Goal: Task Accomplishment & Management: Manage account settings

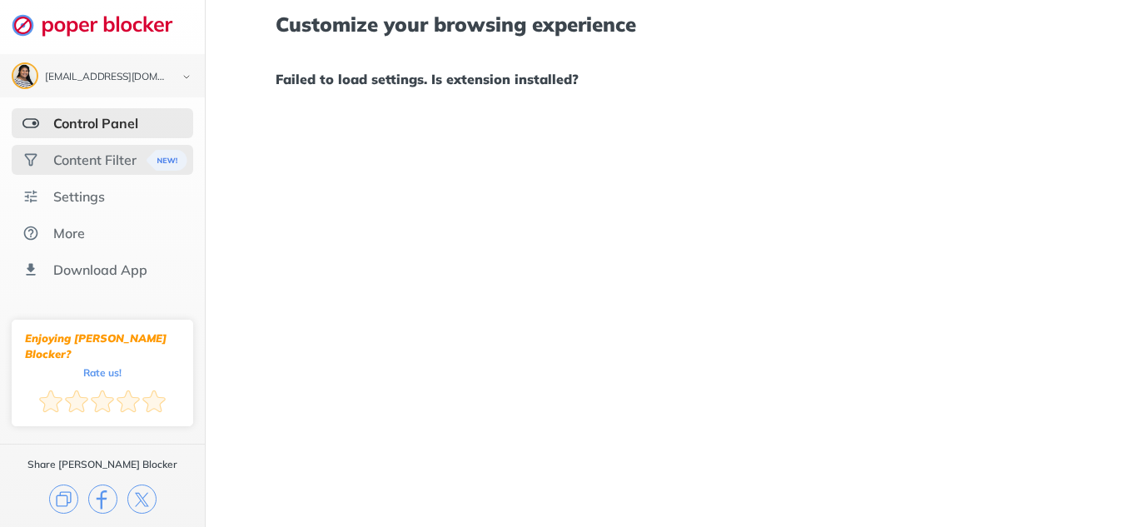
click at [102, 157] on div "Content Filter" at bounding box center [94, 160] width 83 height 17
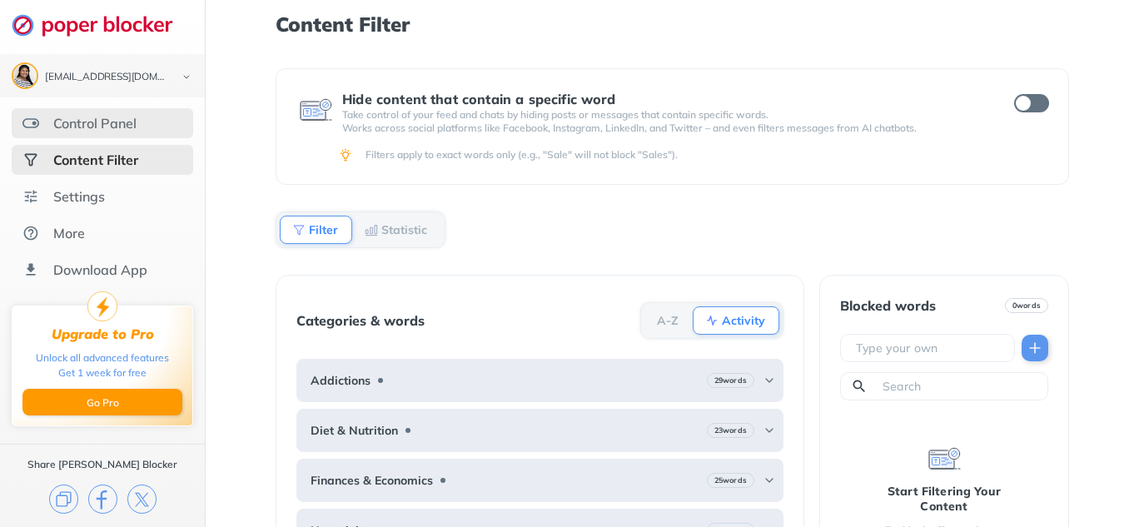
click at [106, 126] on div "Control Panel" at bounding box center [94, 123] width 83 height 17
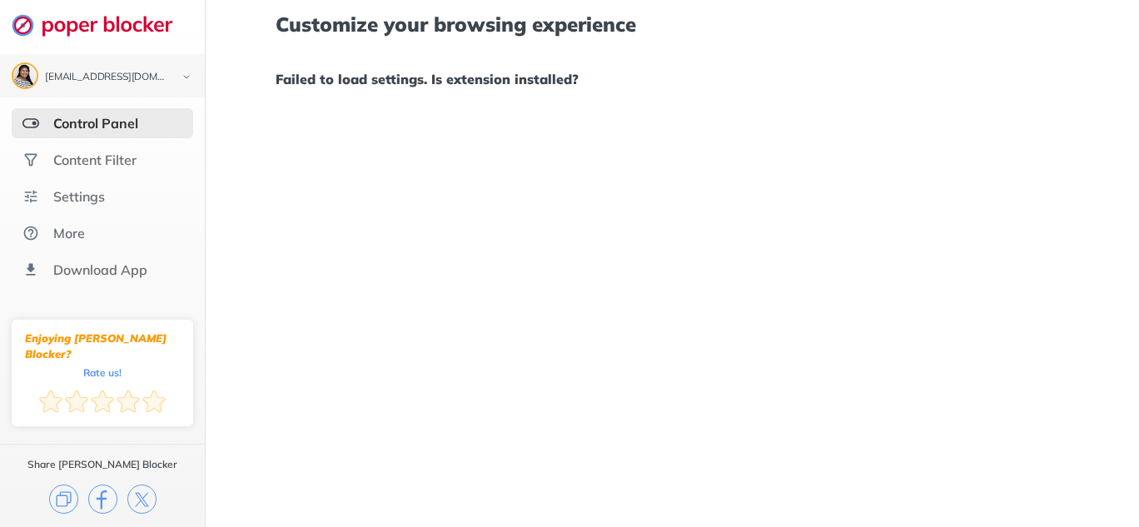
click at [92, 176] on ul "Control Panel Content Filter Settings More Download App" at bounding box center [102, 196] width 205 height 176
click at [85, 194] on div "Settings" at bounding box center [79, 196] width 52 height 17
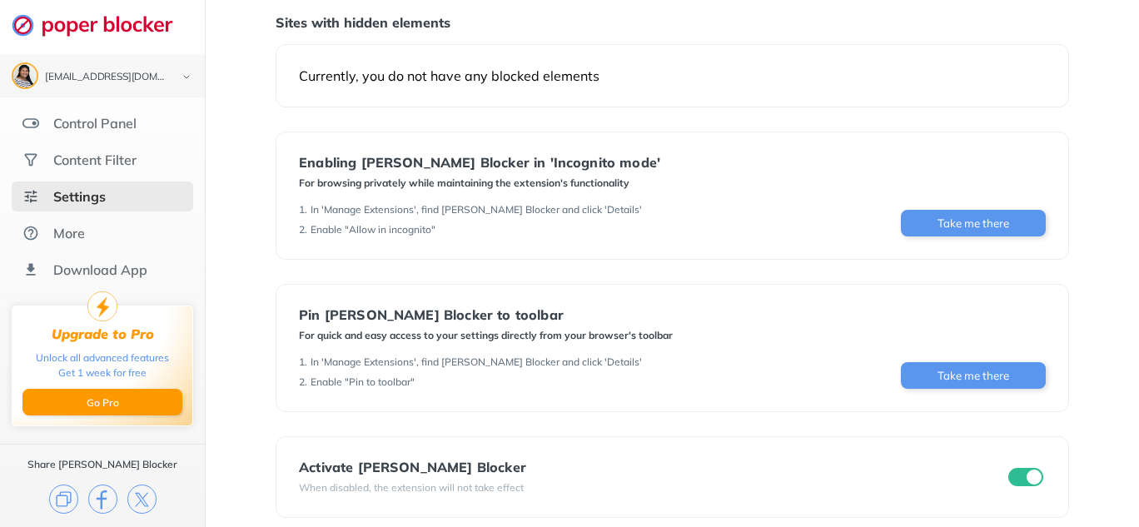
scroll to position [195, 0]
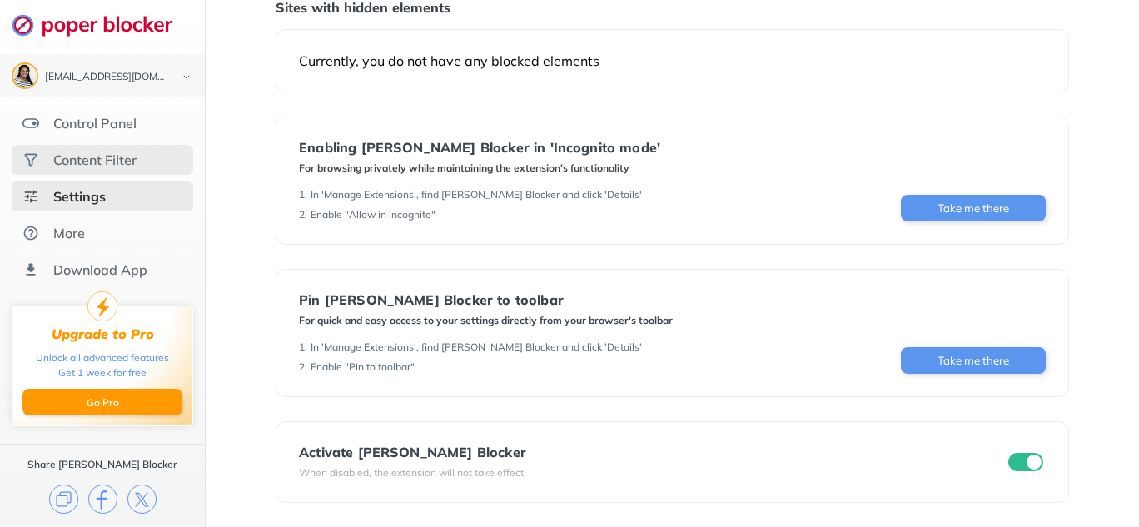
click at [88, 159] on div "Content Filter" at bounding box center [94, 160] width 83 height 17
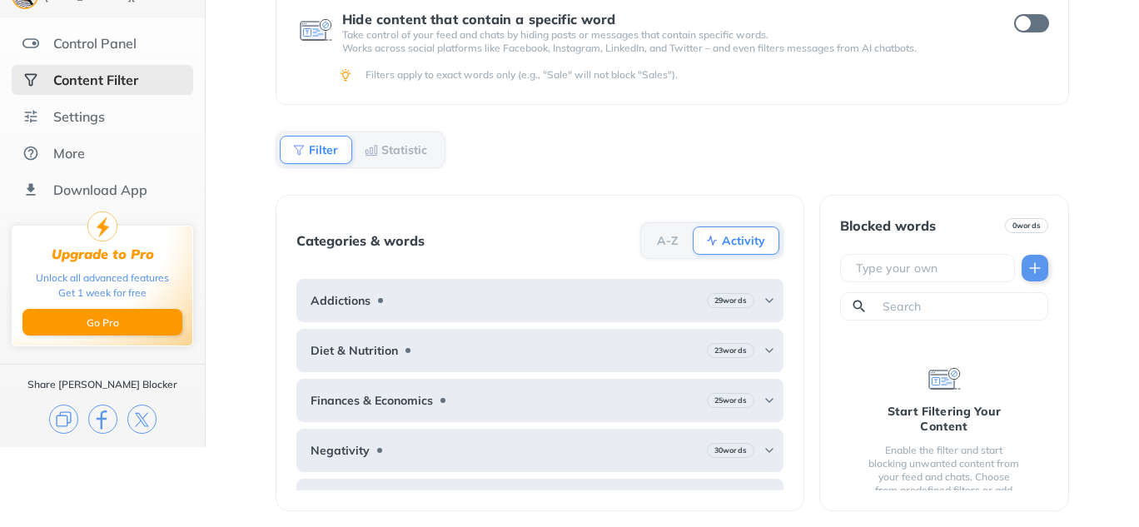
scroll to position [81, 0]
click at [152, 120] on div "Settings" at bounding box center [102, 116] width 181 height 30
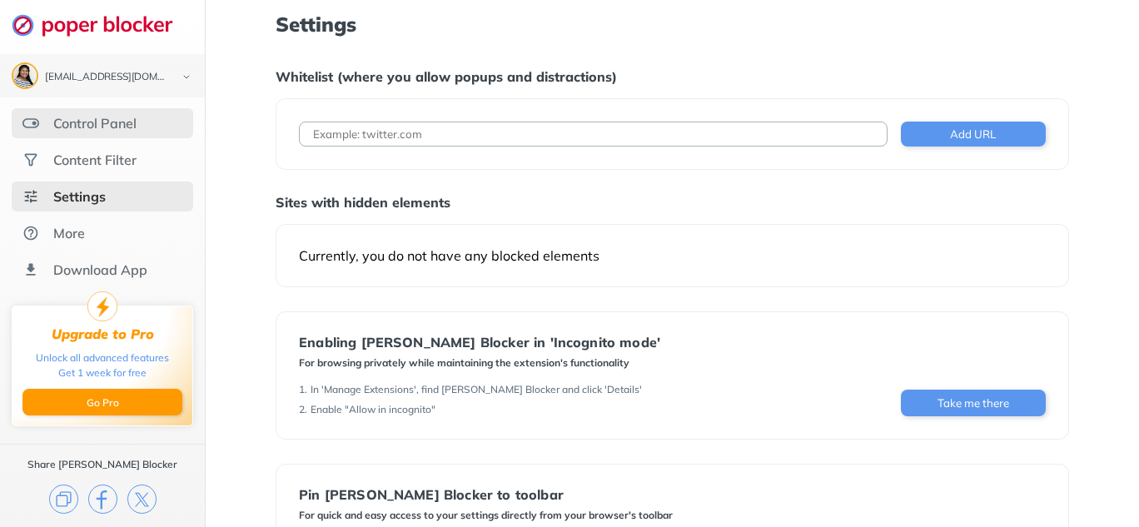
click at [122, 127] on div "Control Panel" at bounding box center [94, 123] width 83 height 17
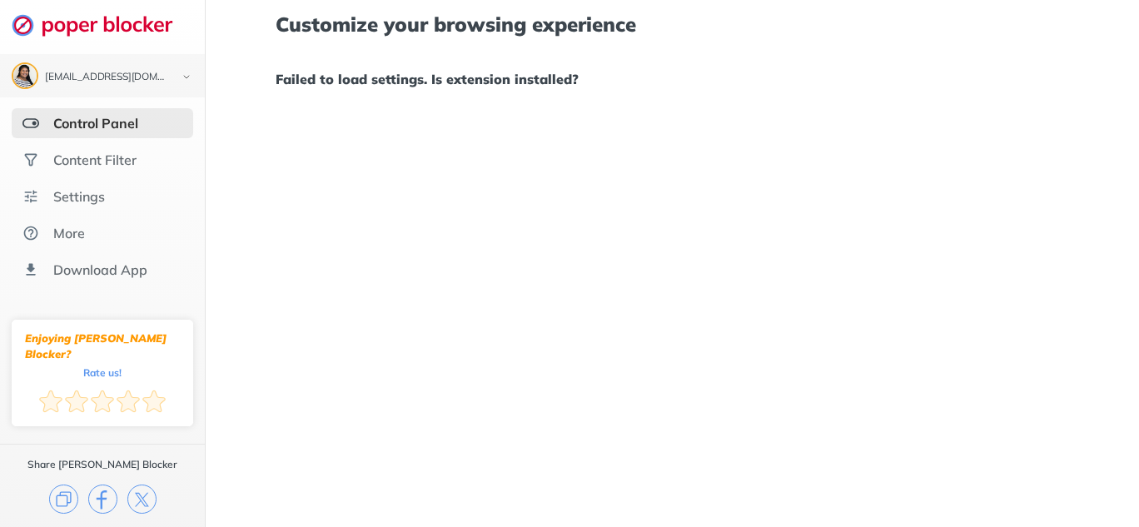
click at [122, 127] on div "Control Panel" at bounding box center [95, 123] width 85 height 17
